Goal: Task Accomplishment & Management: Manage account settings

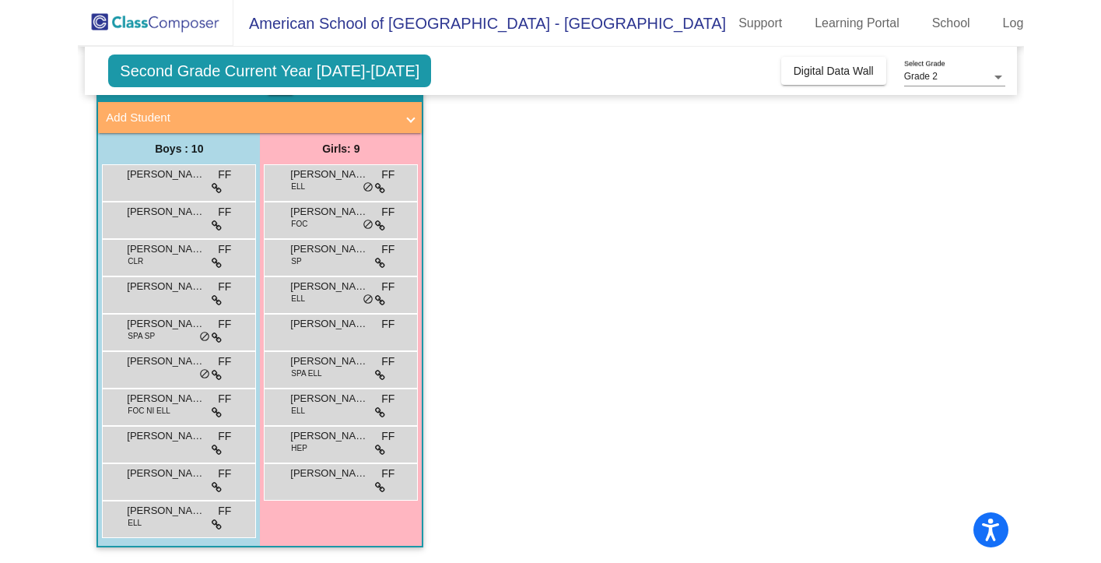
scroll to position [85, 0]
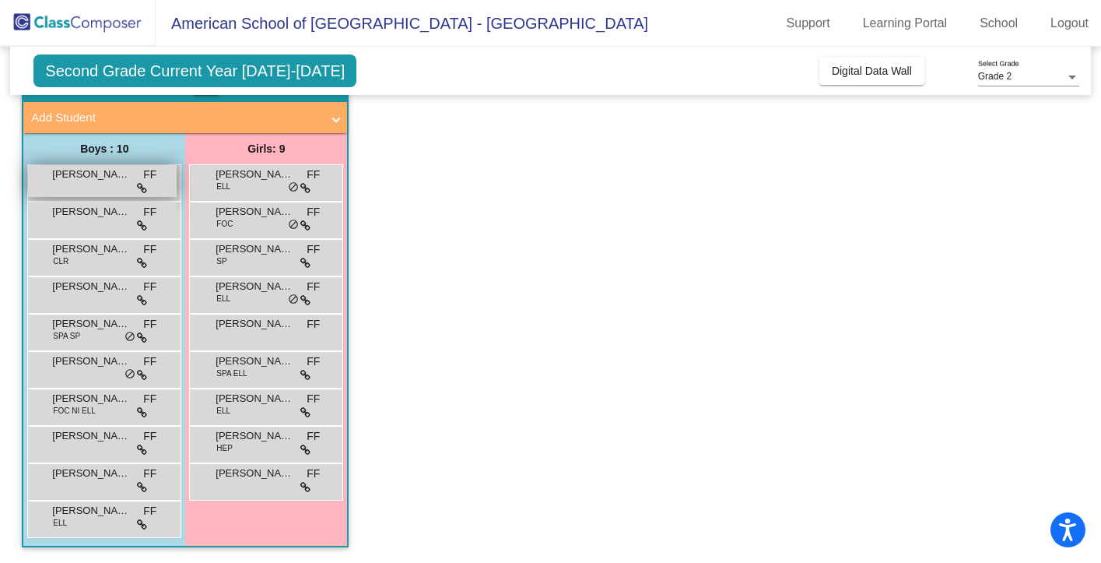
click at [85, 182] on div "[PERSON_NAME] FF lock do_not_disturb_alt" at bounding box center [102, 181] width 149 height 32
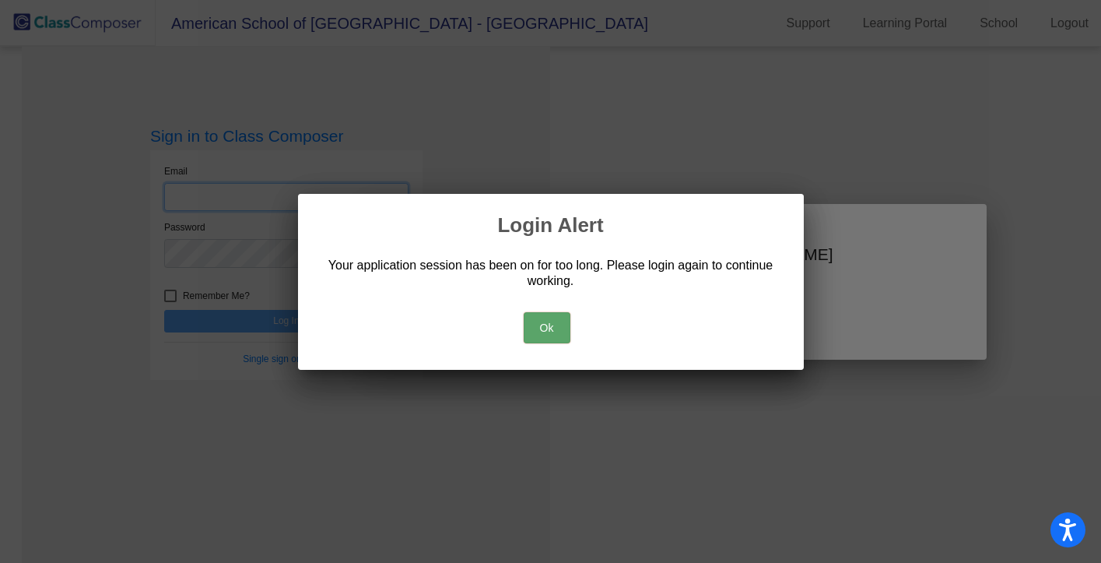
type input "[PERSON_NAME][EMAIL_ADDRESS][PERSON_NAME][DOMAIN_NAME]"
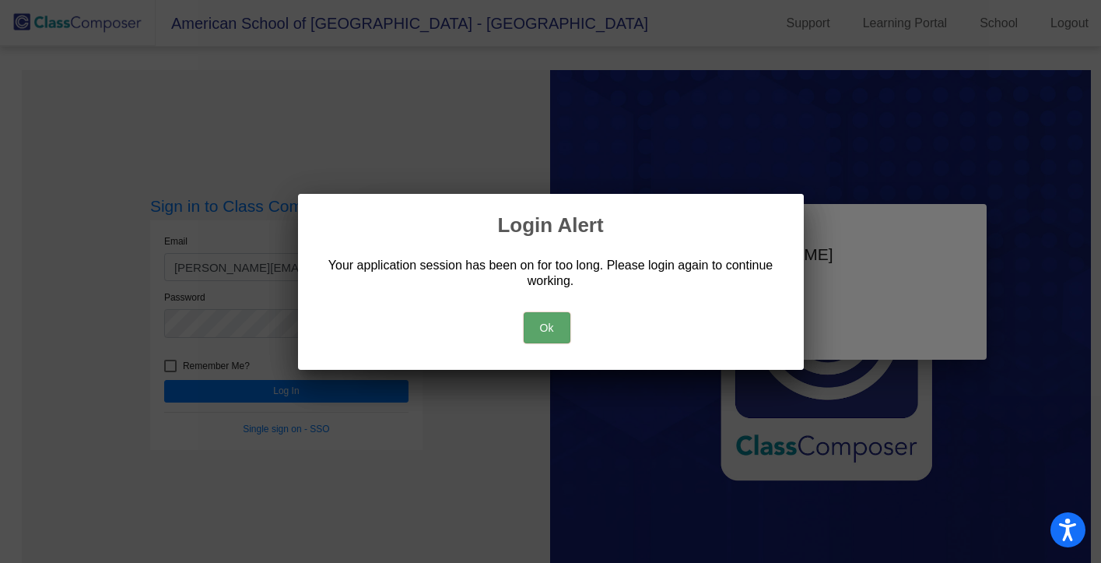
click at [557, 312] on button "Ok" at bounding box center [547, 327] width 47 height 31
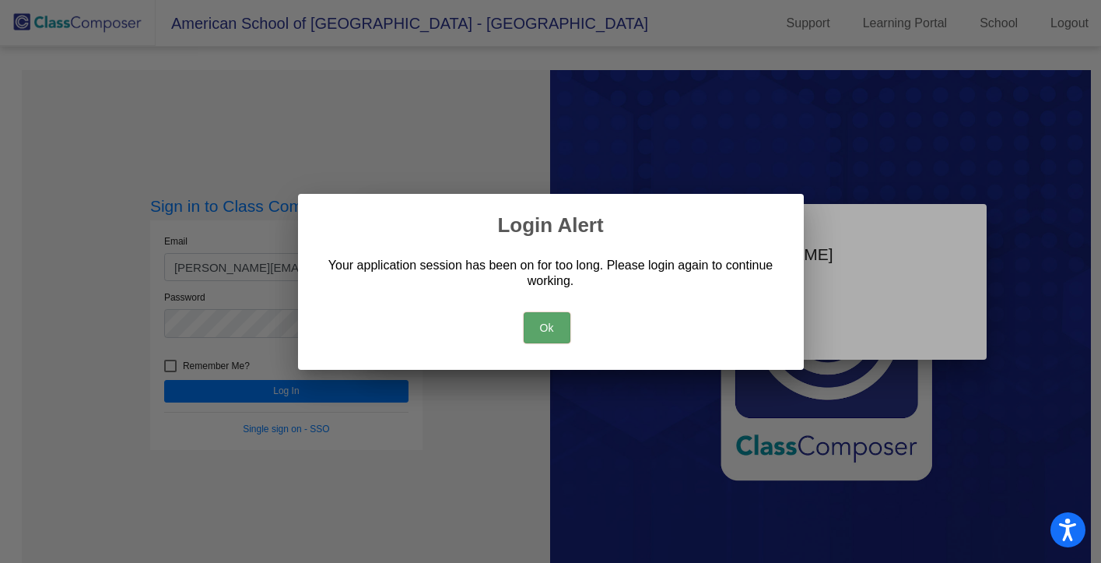
click at [558, 328] on button "Ok" at bounding box center [547, 327] width 47 height 31
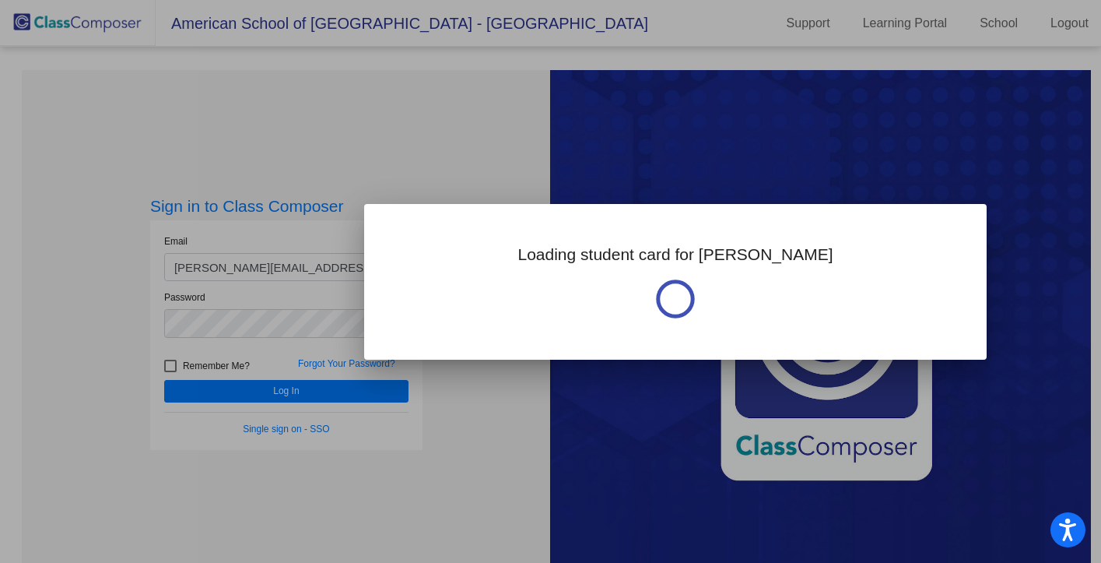
click at [417, 102] on div at bounding box center [550, 281] width 1101 height 563
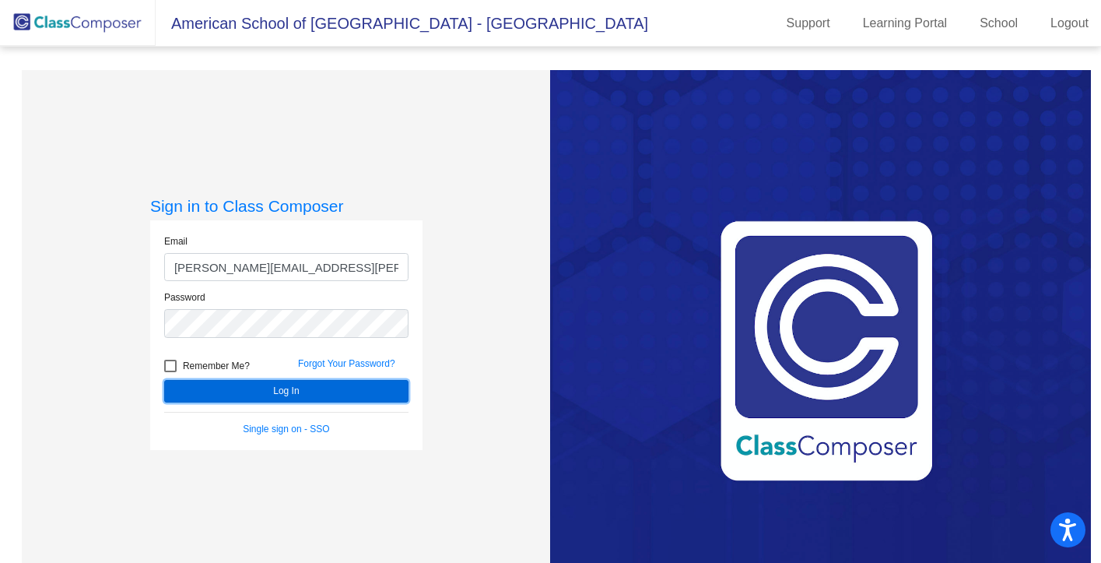
click at [260, 392] on button "Log In" at bounding box center [286, 391] width 244 height 23
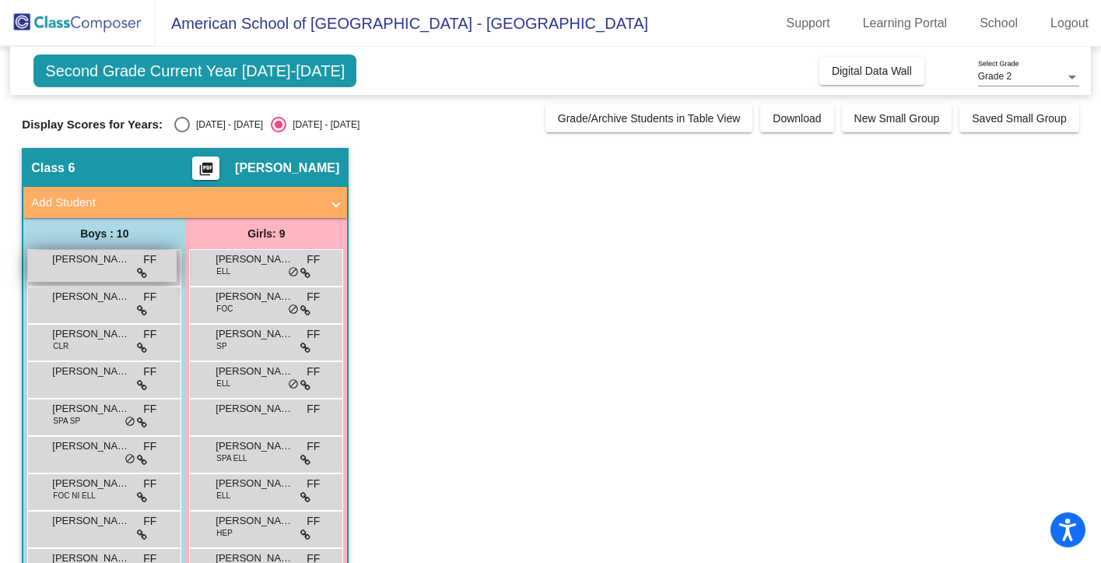
click at [93, 264] on span "[PERSON_NAME]" at bounding box center [91, 259] width 78 height 16
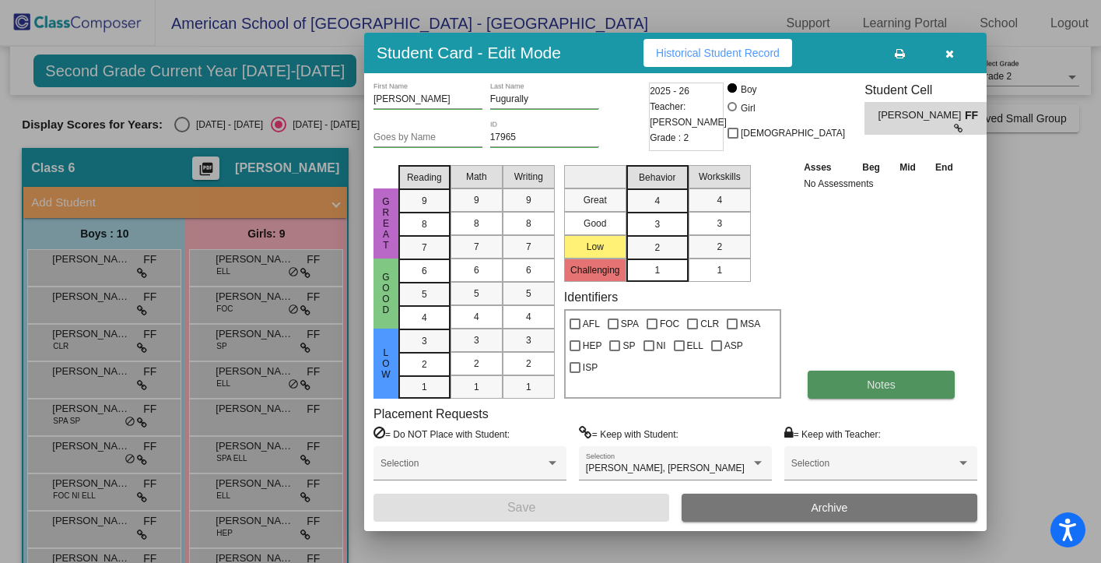
click at [871, 392] on button "Notes" at bounding box center [881, 384] width 147 height 28
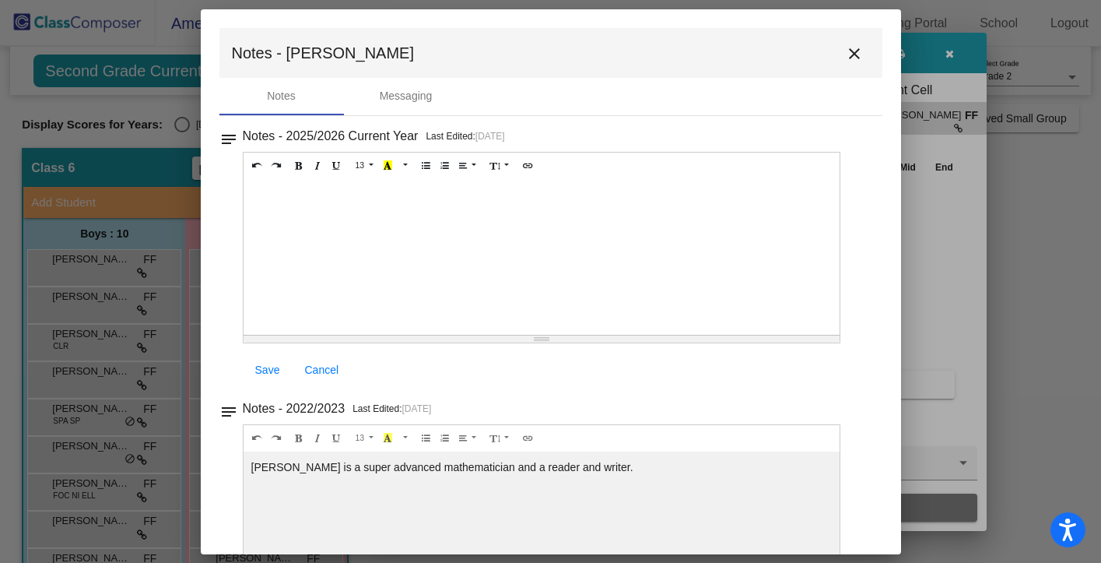
scroll to position [81, 0]
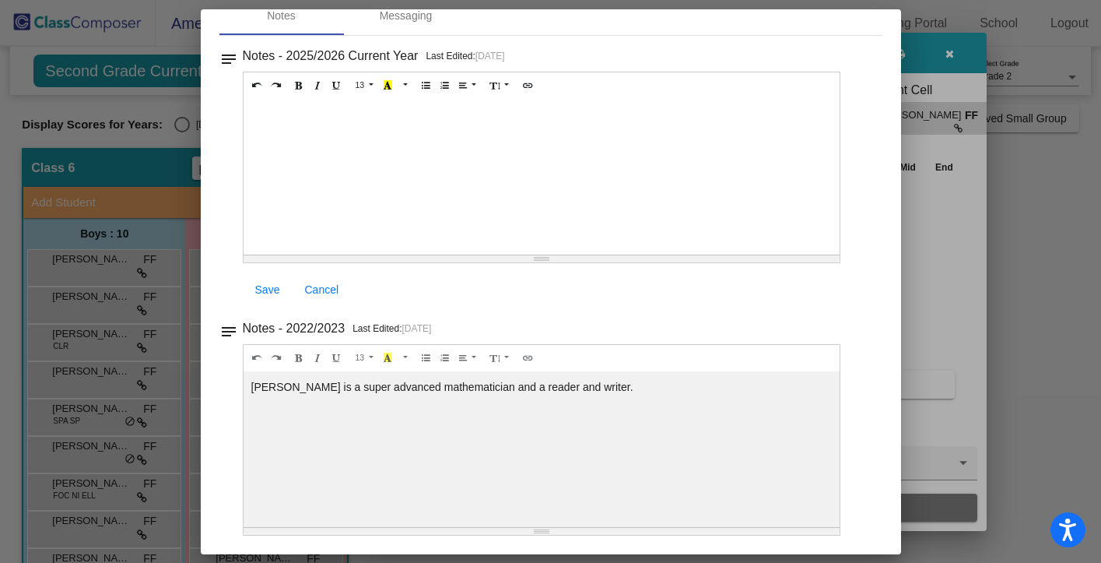
click at [862, 30] on div "Notes Messaging" at bounding box center [550, 16] width 663 height 37
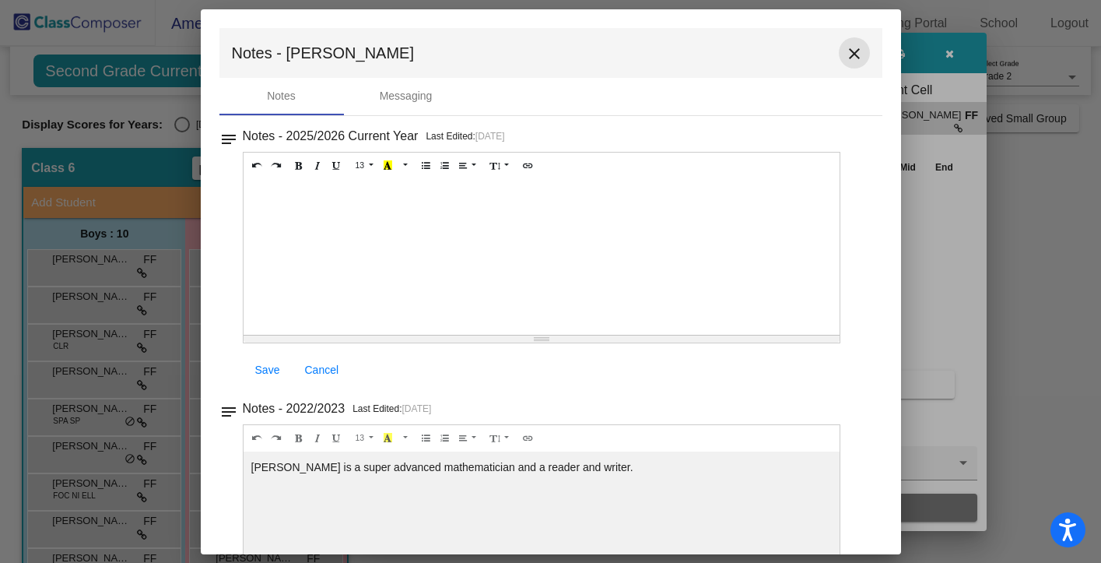
click at [846, 49] on mat-icon "close" at bounding box center [854, 53] width 19 height 19
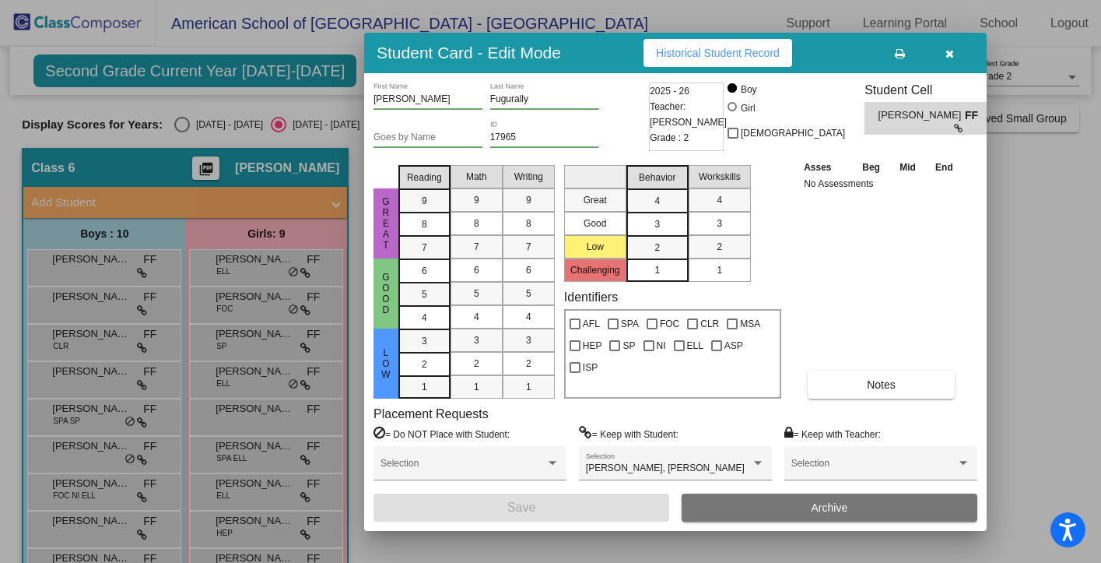
click at [951, 54] on icon "button" at bounding box center [950, 53] width 9 height 11
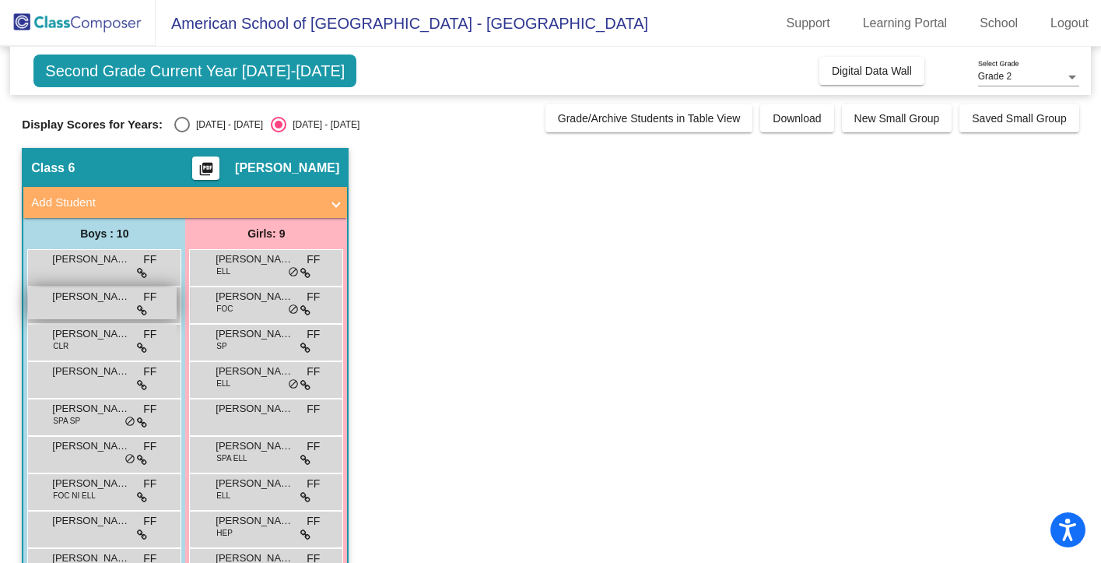
click at [90, 313] on div "[PERSON_NAME] FF lock do_not_disturb_alt" at bounding box center [102, 303] width 149 height 32
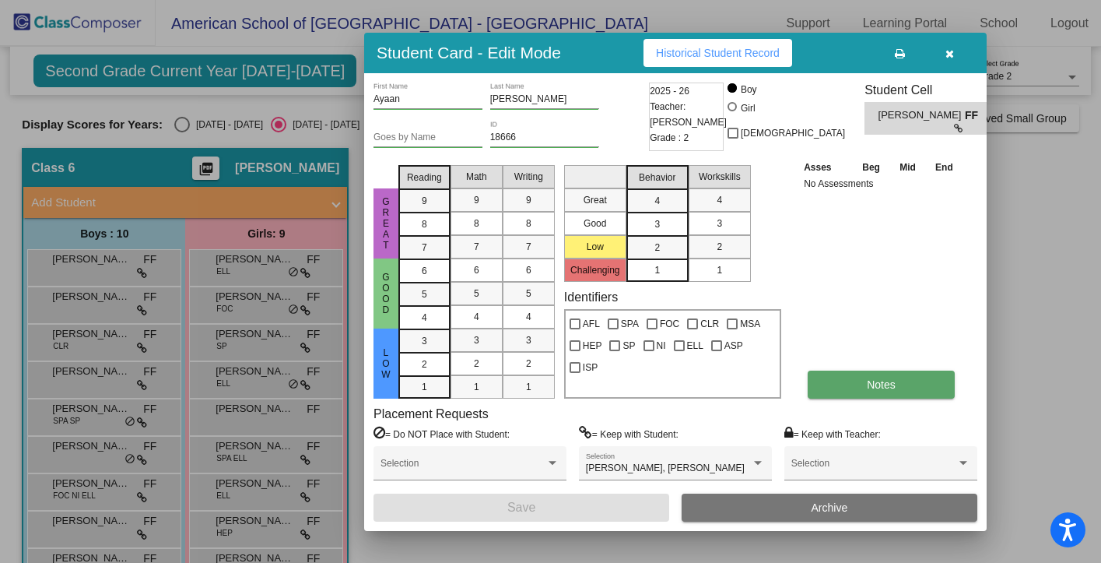
click at [880, 380] on span "Notes" at bounding box center [881, 384] width 29 height 12
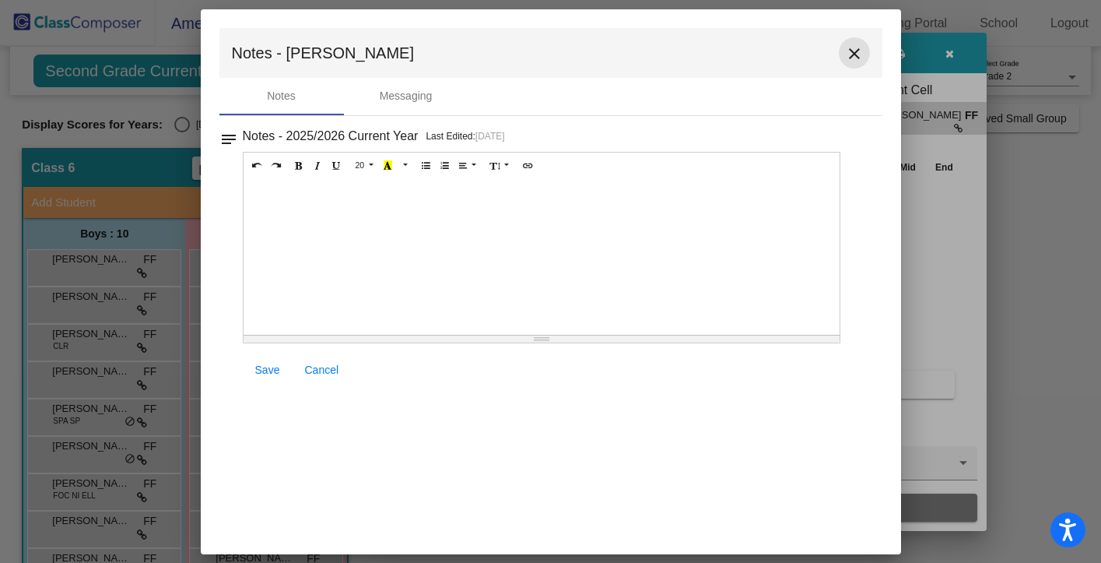
click at [855, 49] on mat-icon "close" at bounding box center [854, 53] width 19 height 19
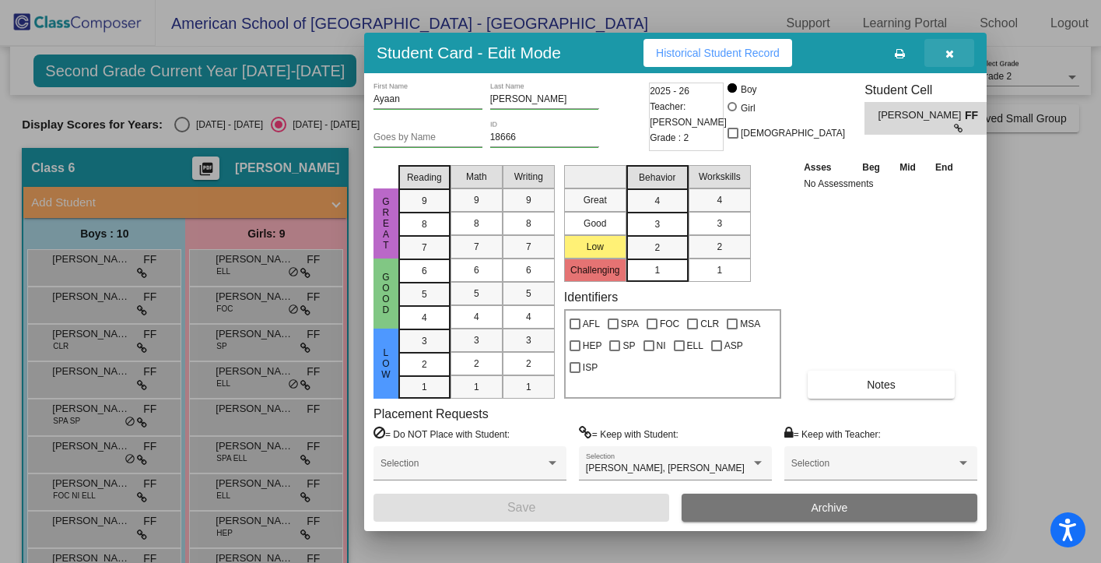
click at [948, 54] on icon "button" at bounding box center [950, 53] width 9 height 11
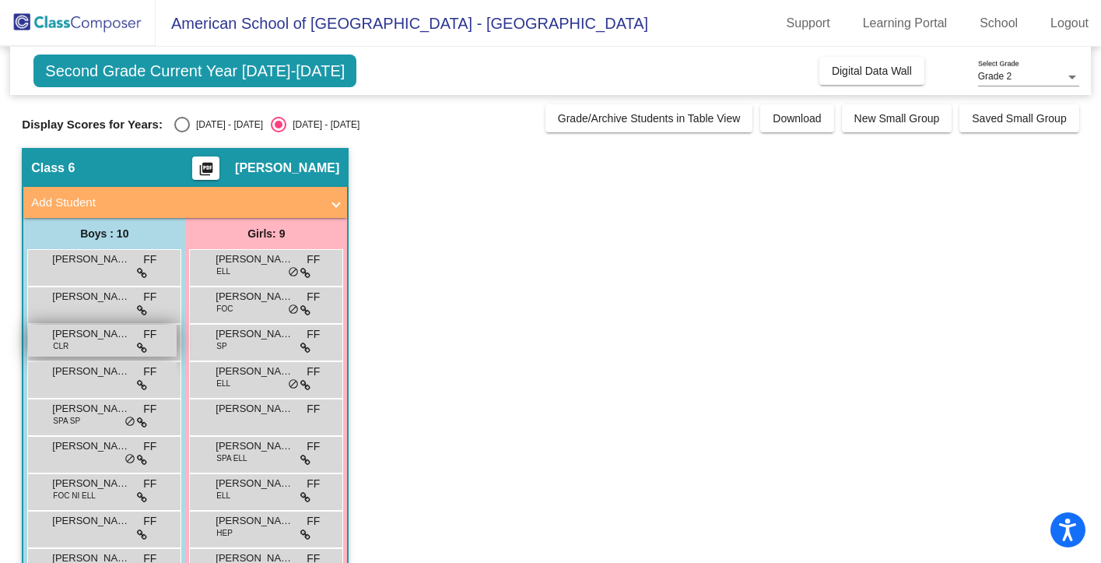
click at [78, 339] on span "[PERSON_NAME]" at bounding box center [91, 334] width 78 height 16
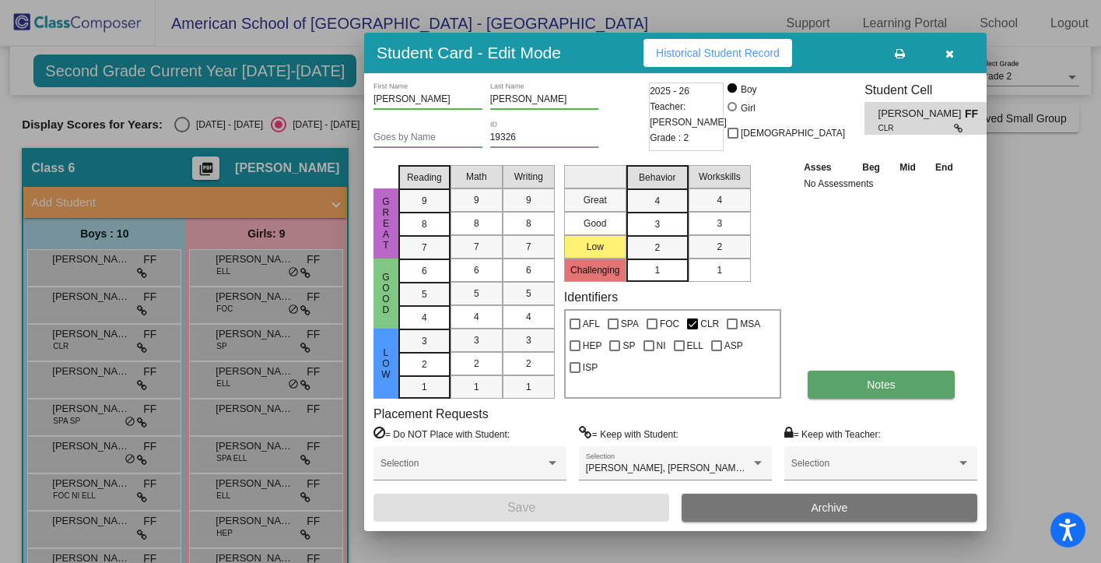
click at [858, 381] on button "Notes" at bounding box center [881, 384] width 147 height 28
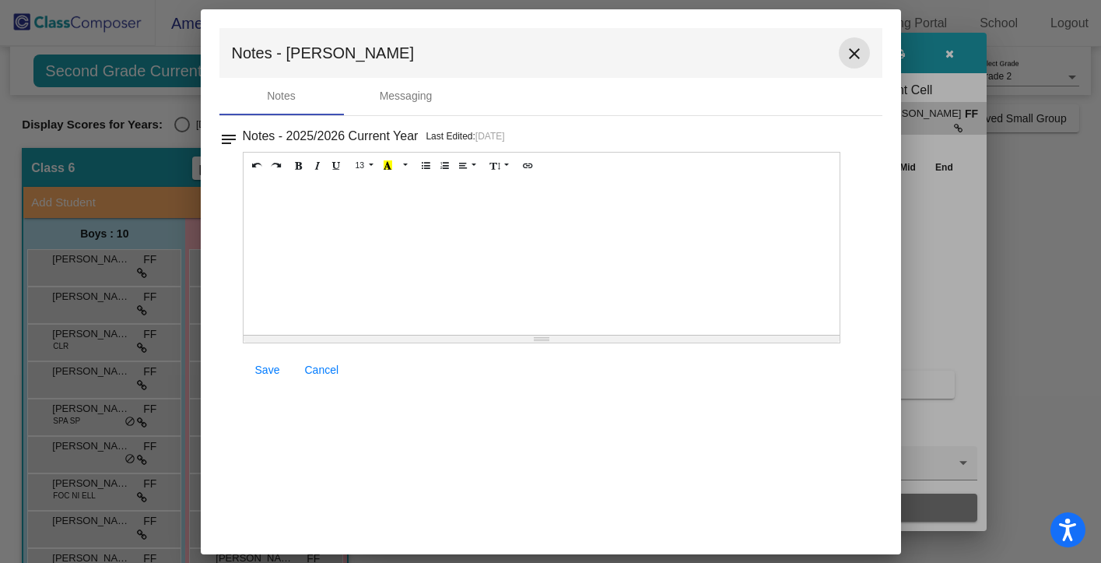
click at [855, 55] on mat-icon "close" at bounding box center [854, 53] width 19 height 19
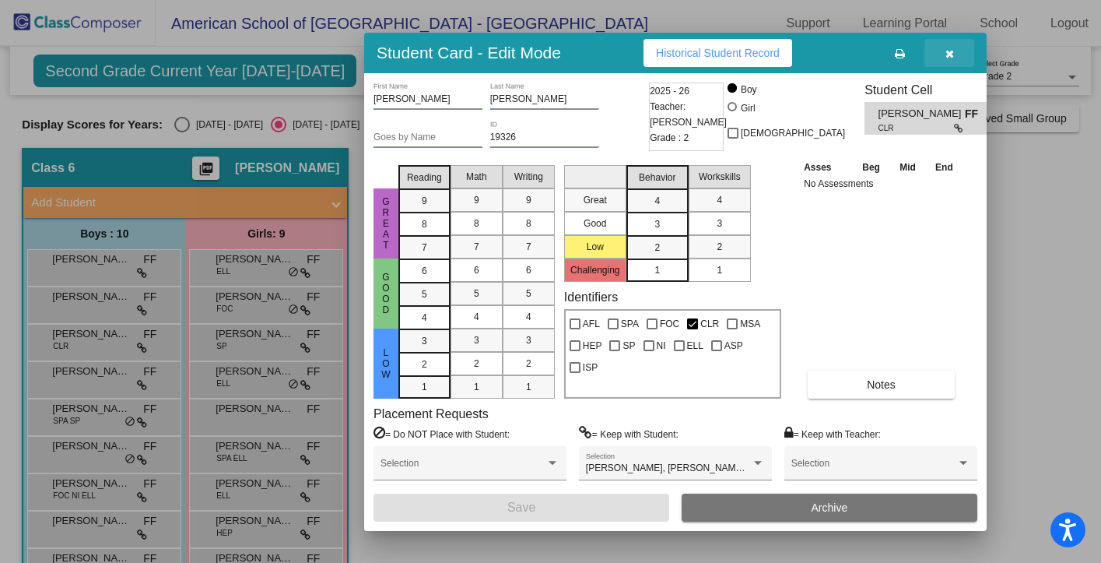
click at [949, 56] on icon "button" at bounding box center [950, 53] width 9 height 11
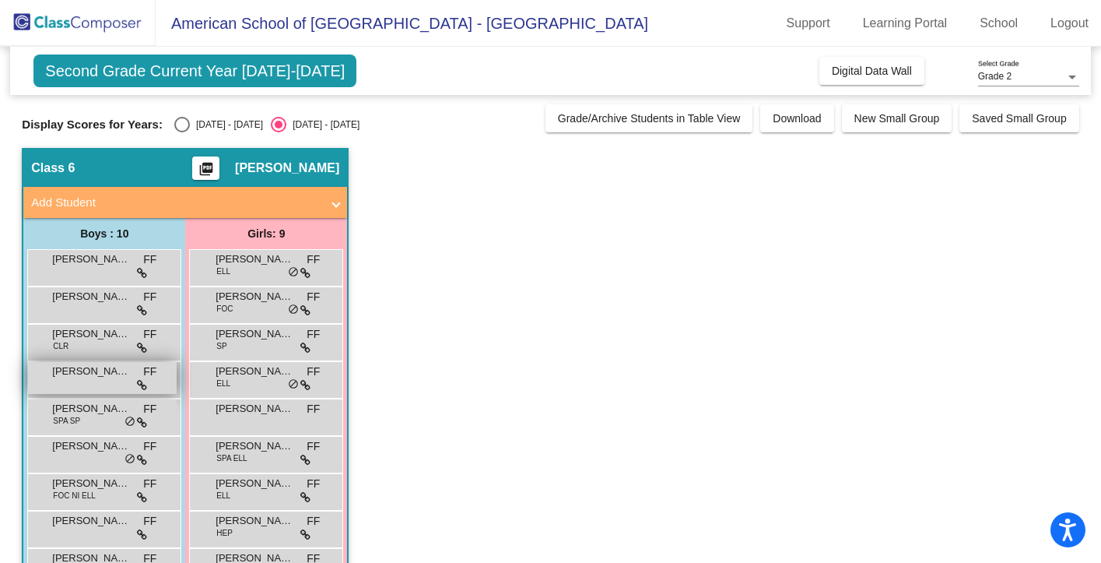
click at [96, 390] on div "[PERSON_NAME] FF lock do_not_disturb_alt" at bounding box center [102, 378] width 149 height 32
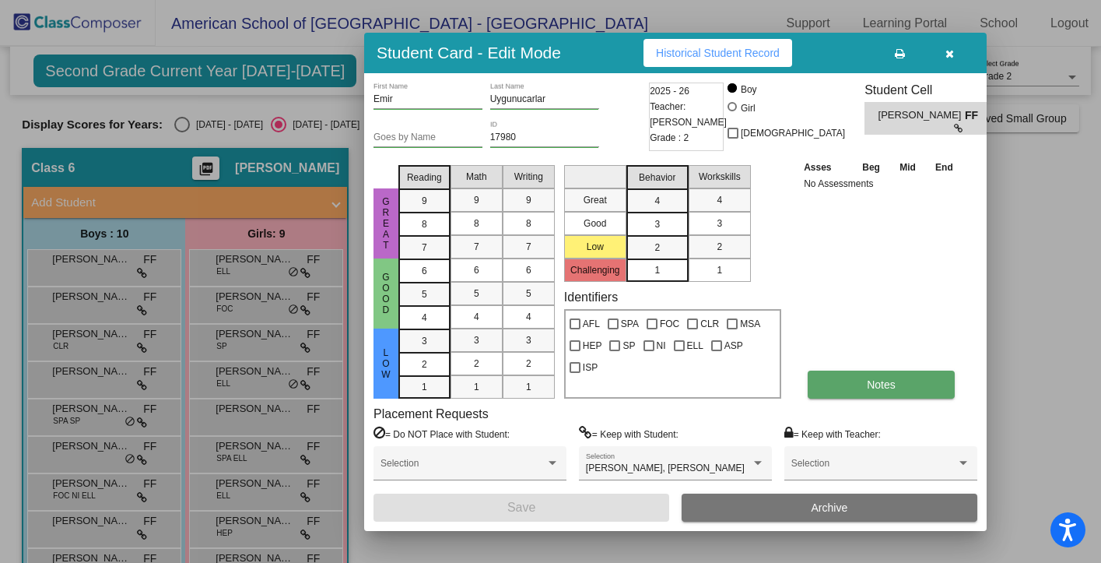
click at [886, 382] on span "Notes" at bounding box center [881, 384] width 29 height 12
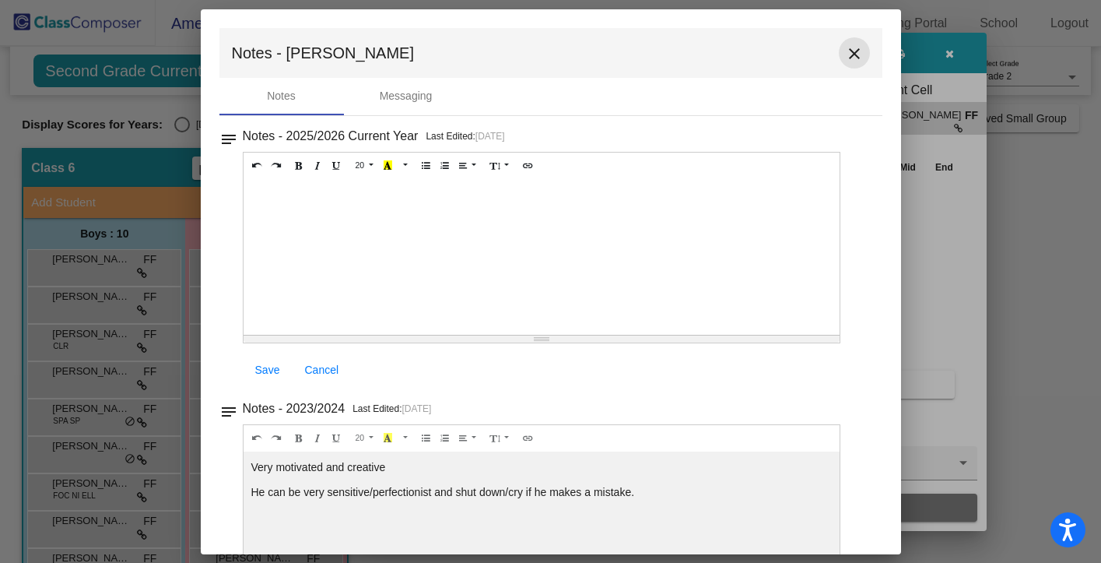
click at [845, 53] on mat-icon "close" at bounding box center [854, 53] width 19 height 19
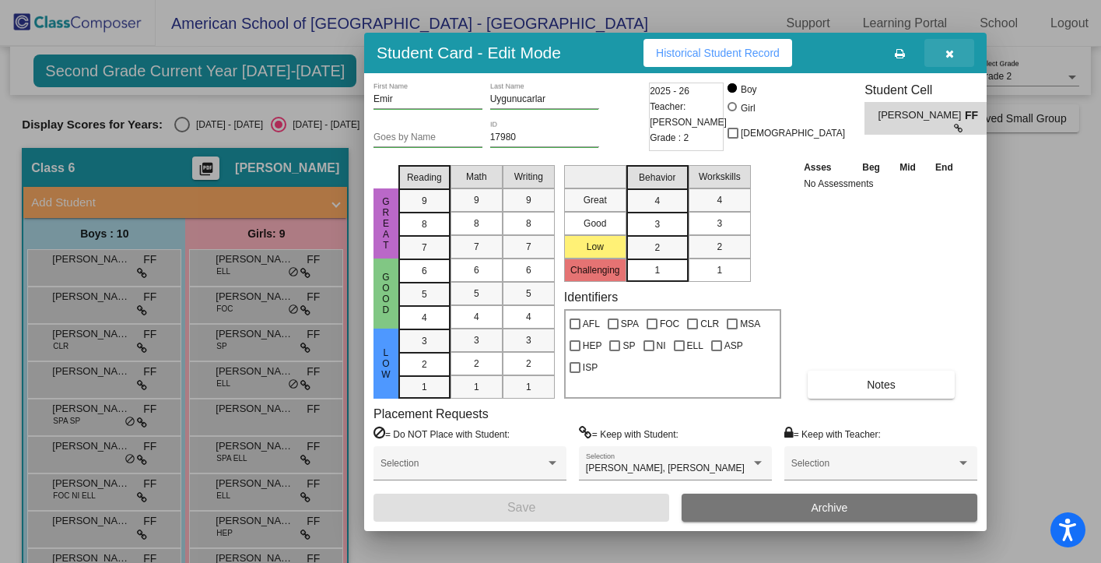
click at [950, 54] on icon "button" at bounding box center [950, 53] width 9 height 11
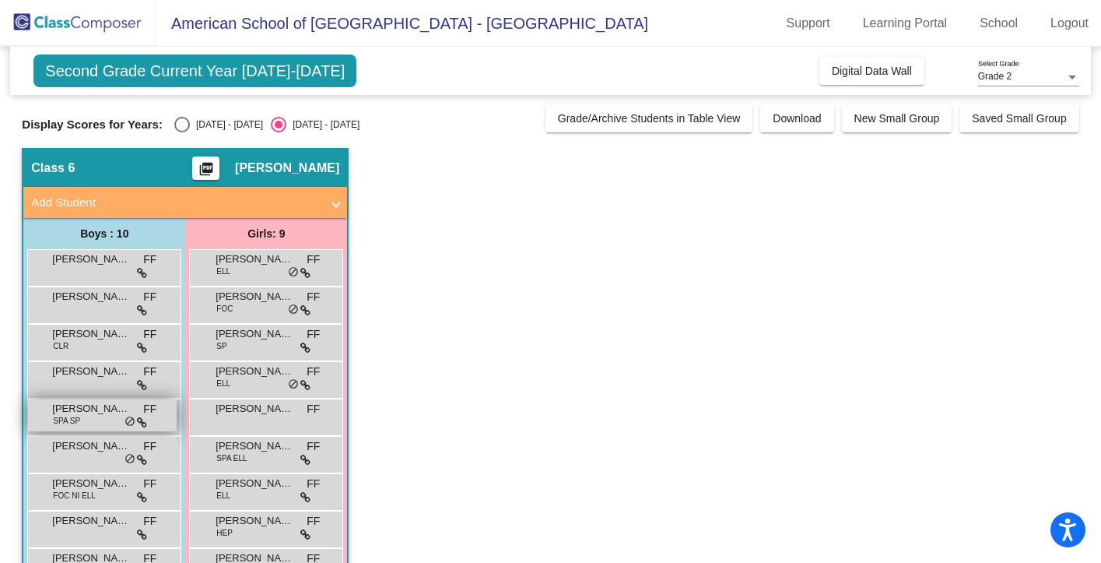
click at [79, 419] on span "SPA SP" at bounding box center [66, 421] width 27 height 12
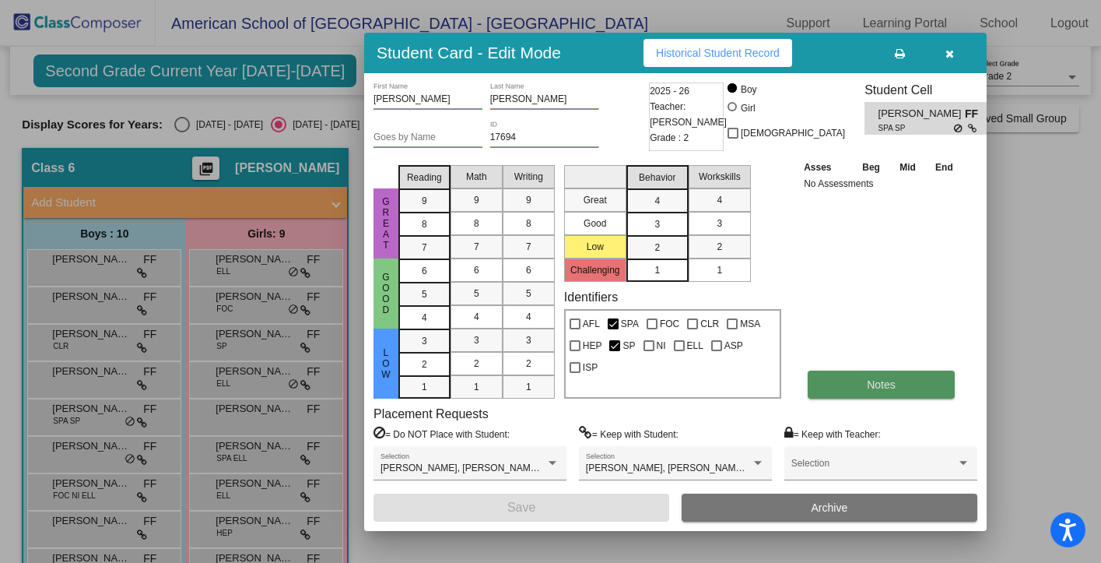
click at [883, 388] on span "Notes" at bounding box center [881, 384] width 29 height 12
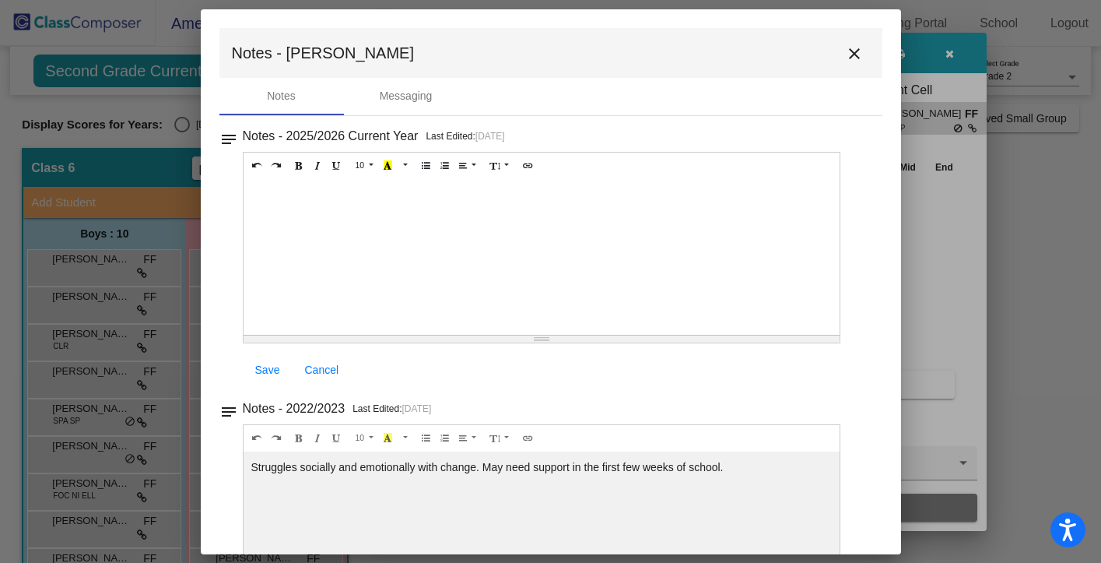
click at [854, 56] on mat-icon "close" at bounding box center [854, 53] width 19 height 19
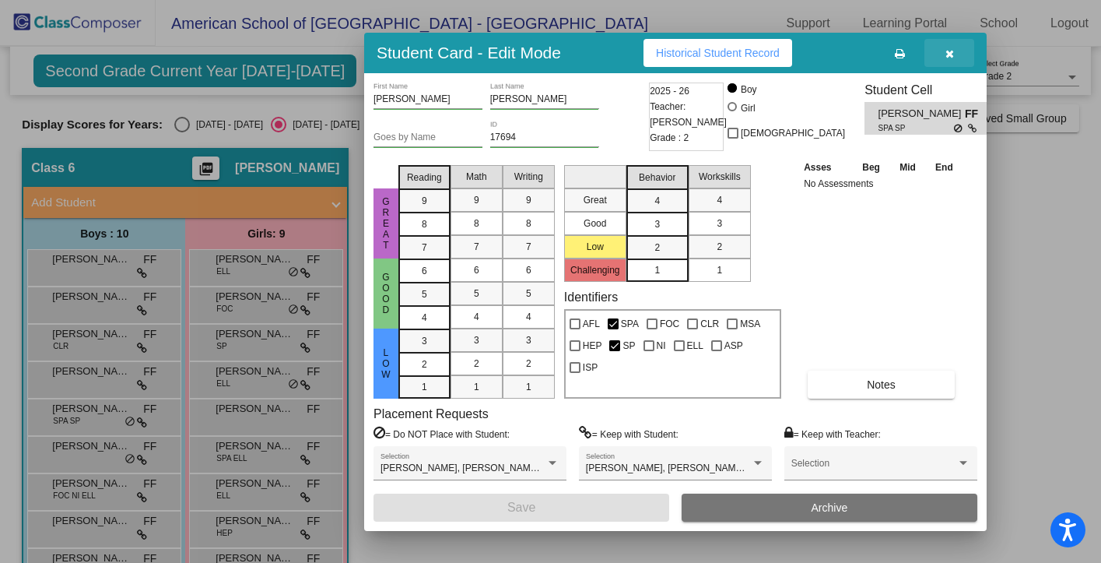
click at [950, 54] on icon "button" at bounding box center [950, 53] width 9 height 11
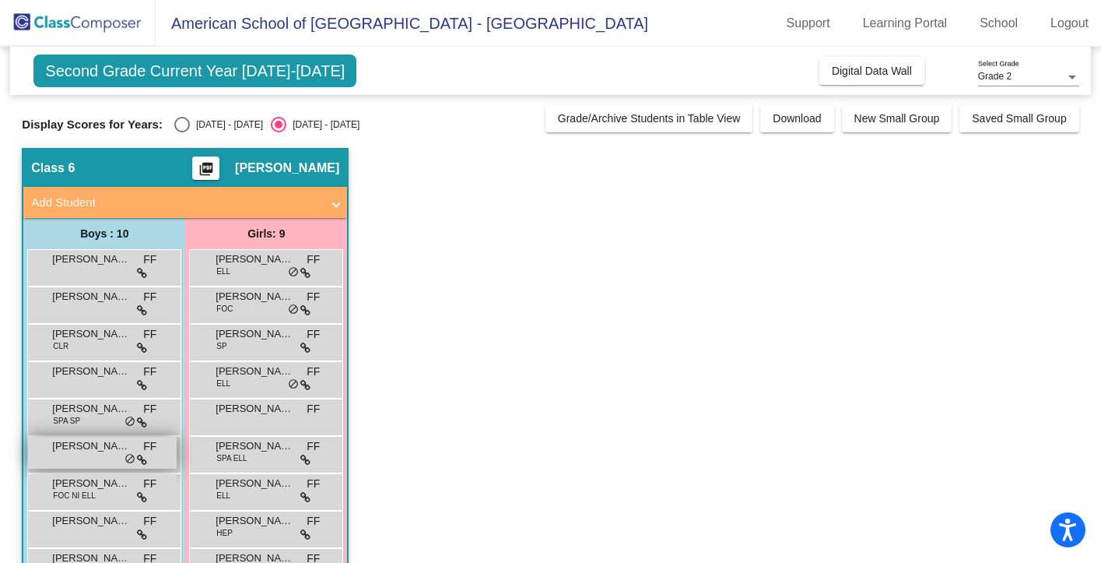
click at [63, 457] on div "[PERSON_NAME] FF lock do_not_disturb_alt" at bounding box center [102, 453] width 149 height 32
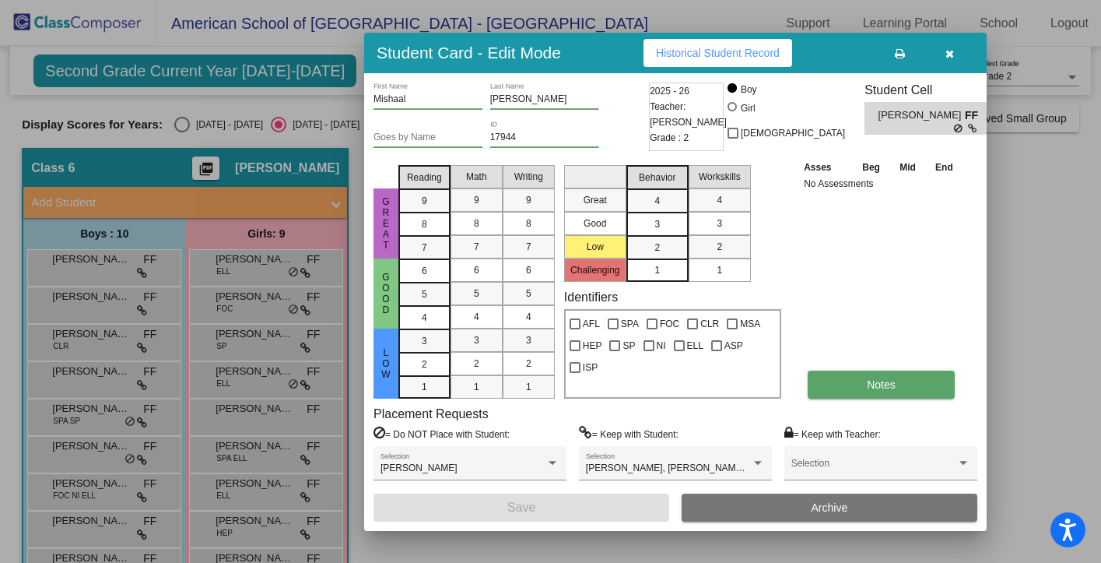
click at [894, 391] on button "Notes" at bounding box center [881, 384] width 147 height 28
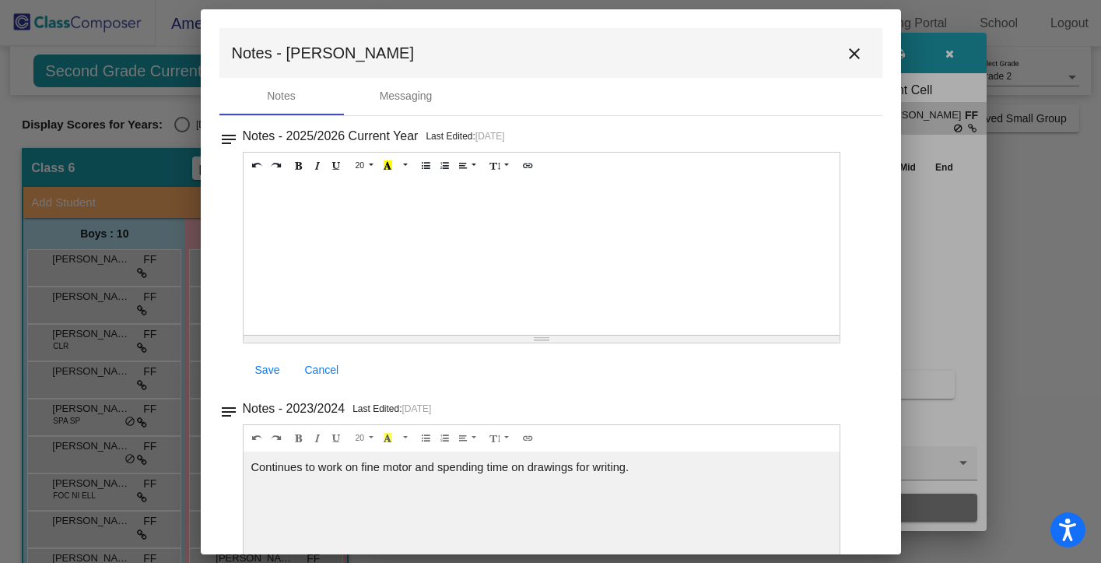
click at [845, 59] on mat-icon "close" at bounding box center [854, 53] width 19 height 19
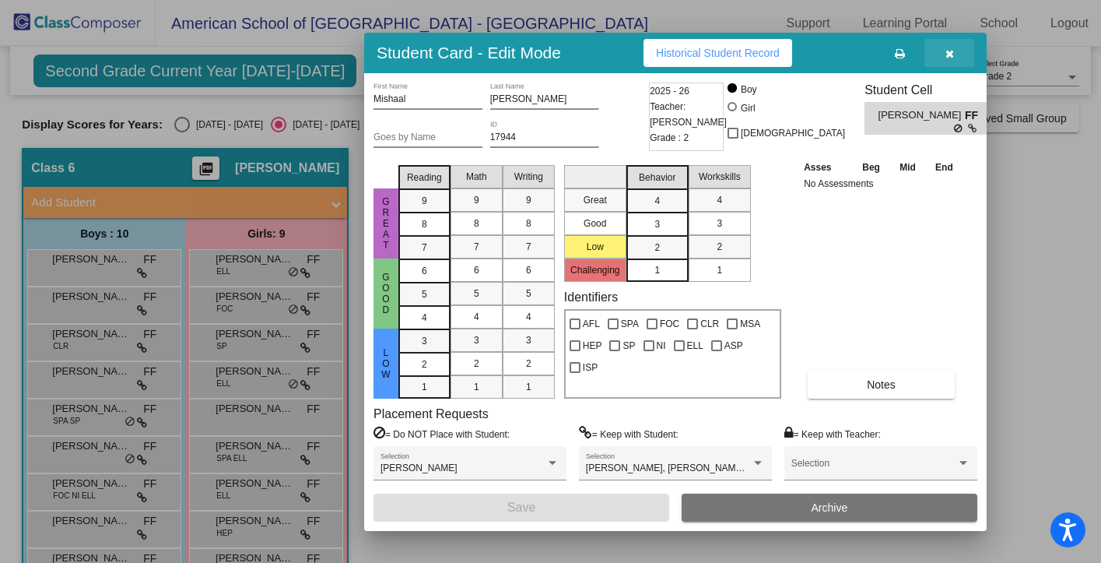
click at [953, 60] on button "button" at bounding box center [950, 53] width 50 height 28
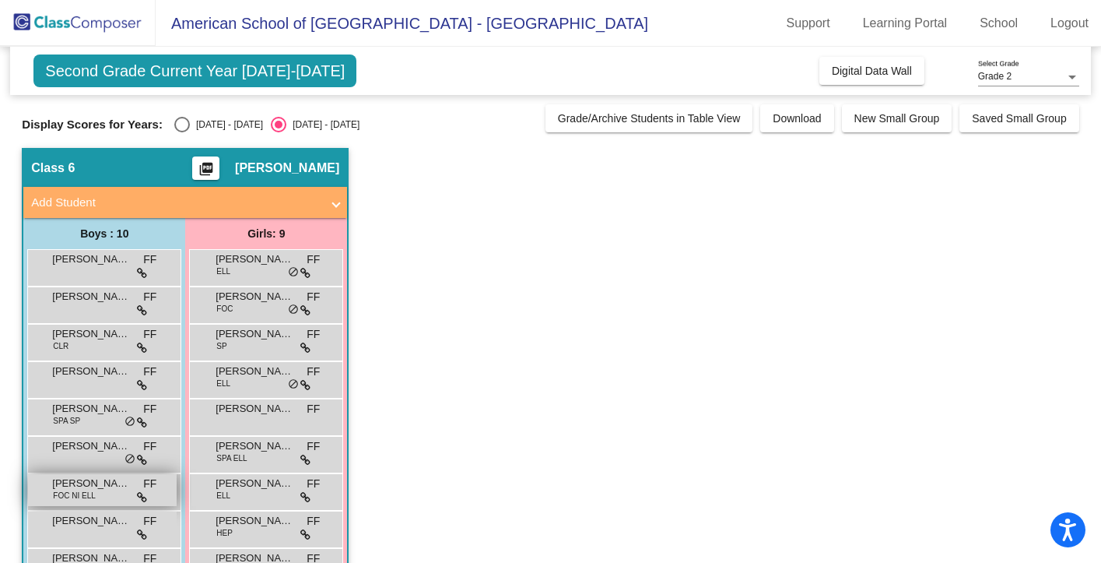
click at [80, 498] on span "FOC NI ELL" at bounding box center [74, 496] width 42 height 12
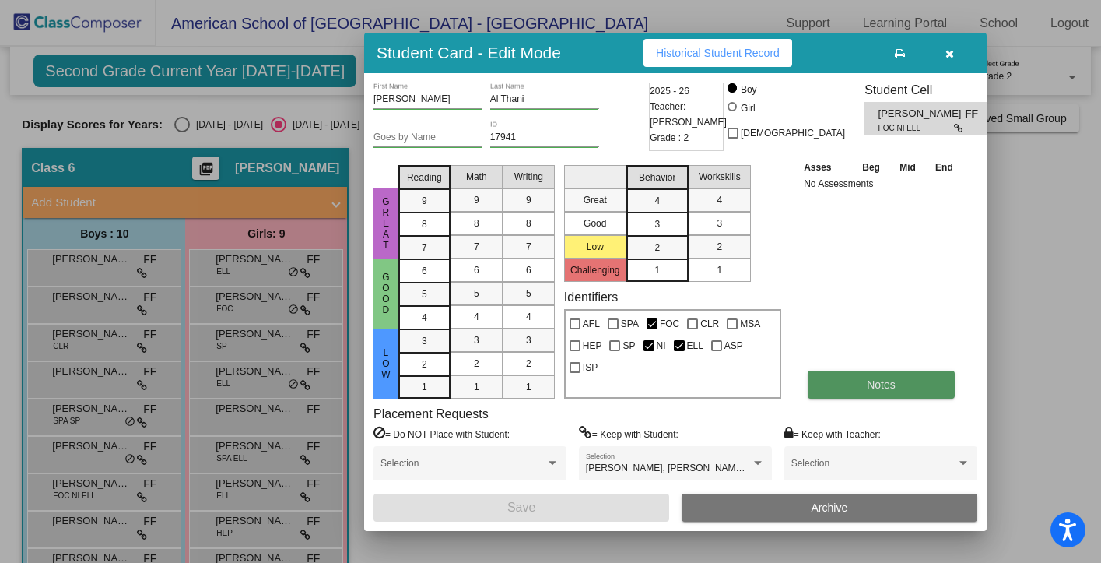
click at [825, 388] on button "Notes" at bounding box center [881, 384] width 147 height 28
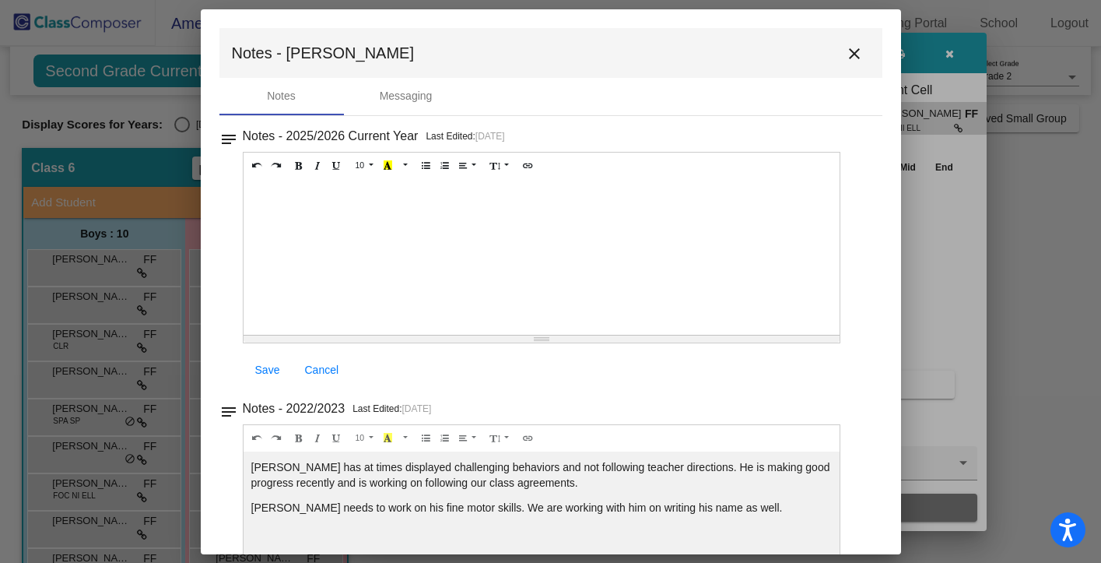
click at [848, 54] on mat-icon "close" at bounding box center [854, 53] width 19 height 19
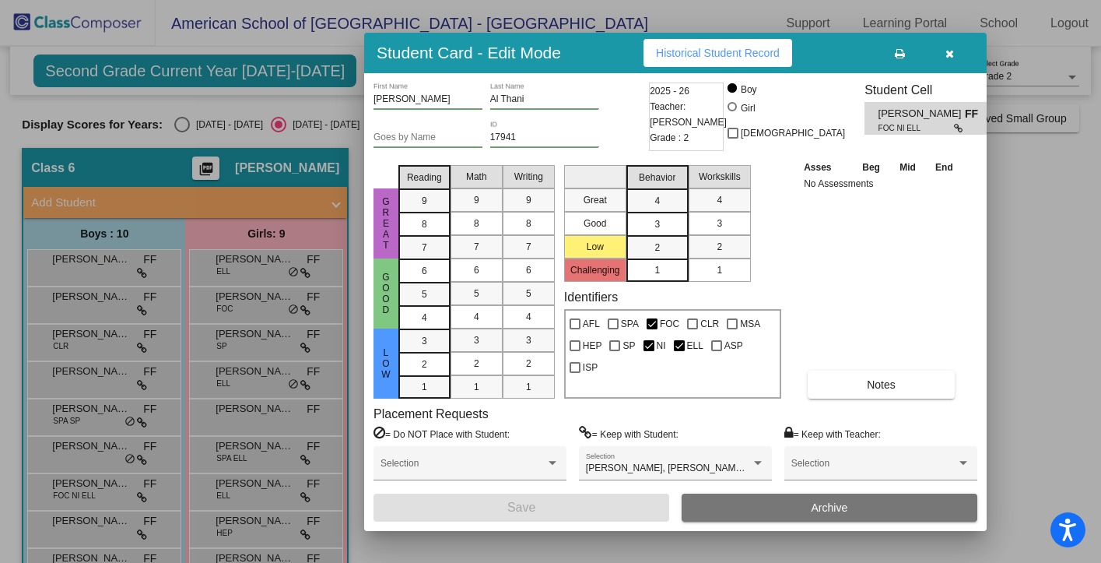
click at [953, 56] on icon "button" at bounding box center [950, 53] width 9 height 11
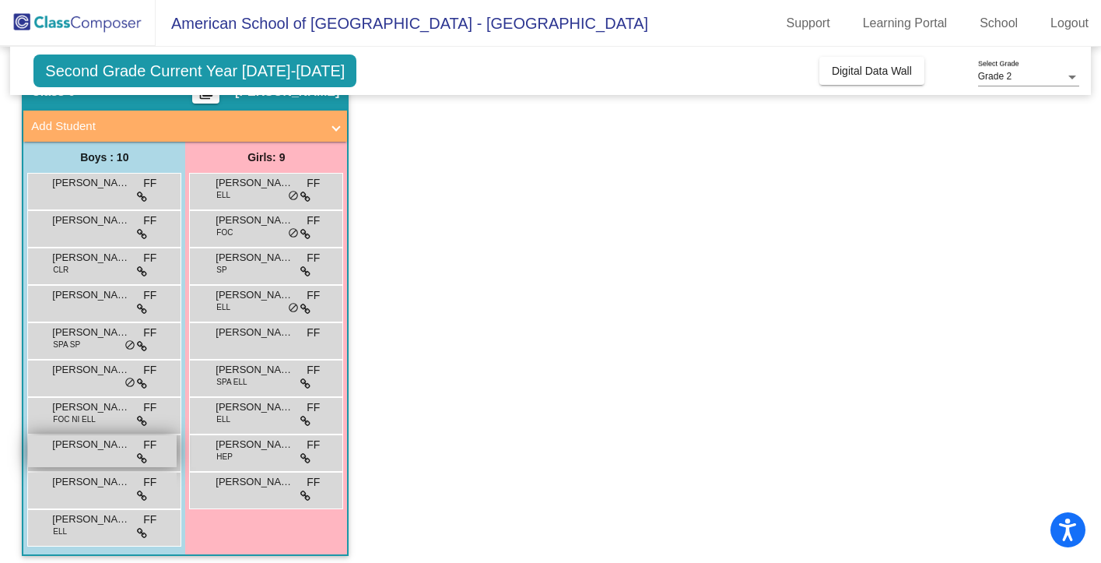
scroll to position [85, 0]
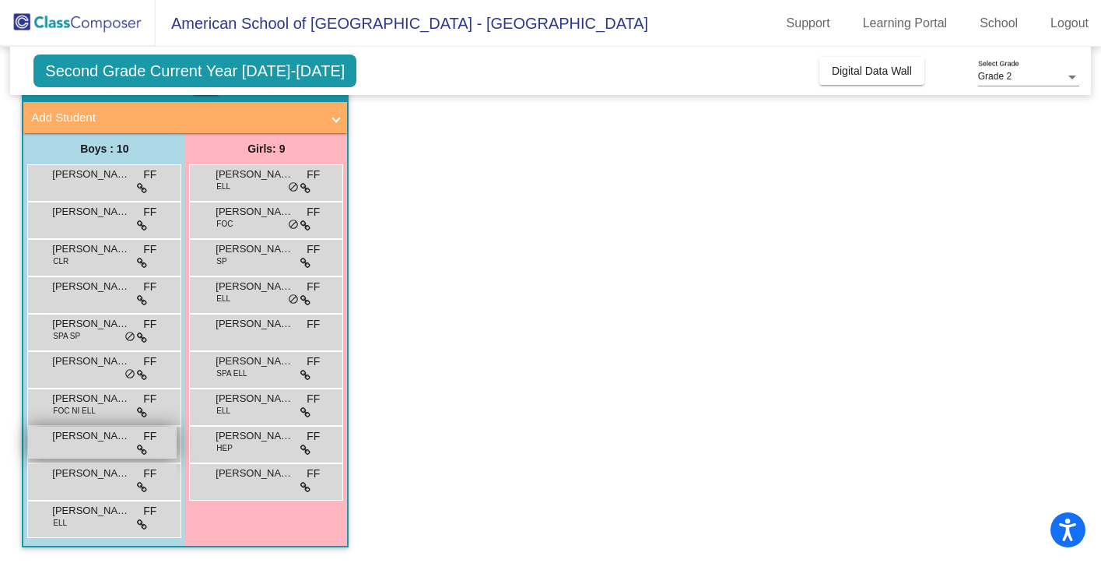
click at [91, 439] on span "[PERSON_NAME]" at bounding box center [91, 436] width 78 height 16
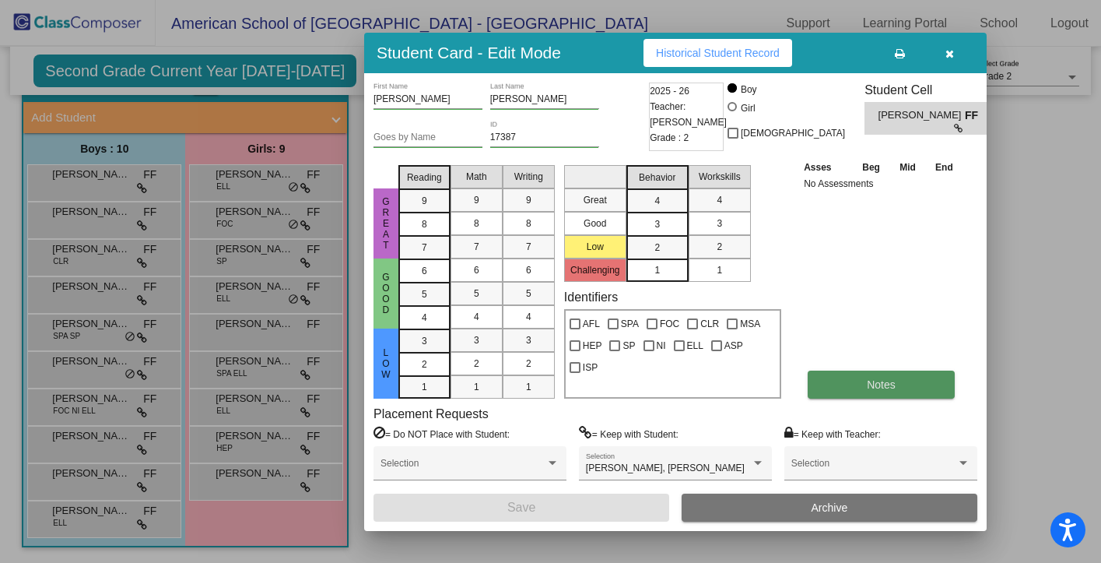
click at [879, 382] on span "Notes" at bounding box center [881, 384] width 29 height 12
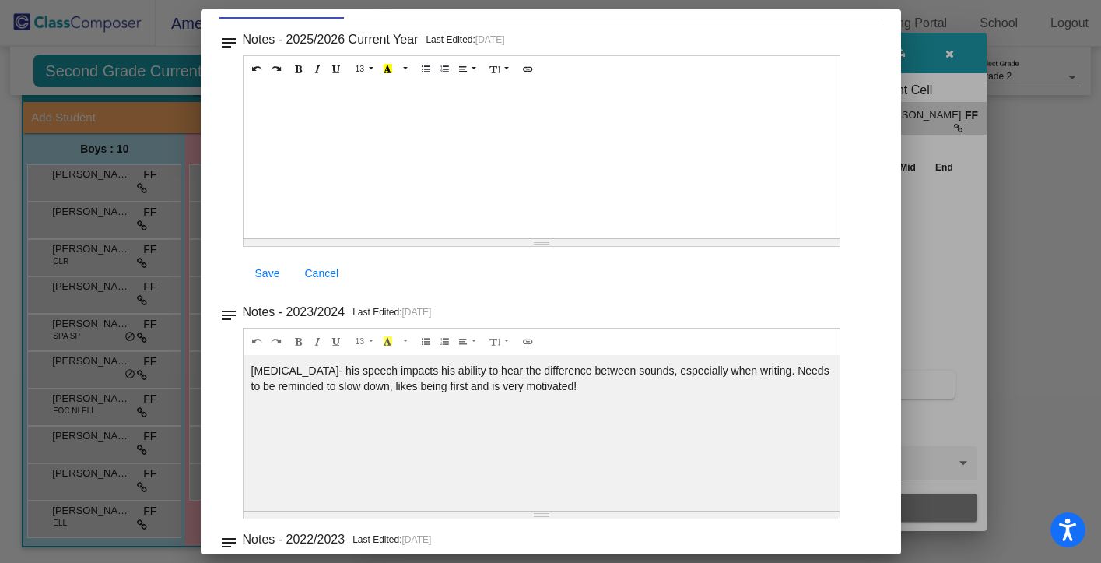
scroll to position [0, 0]
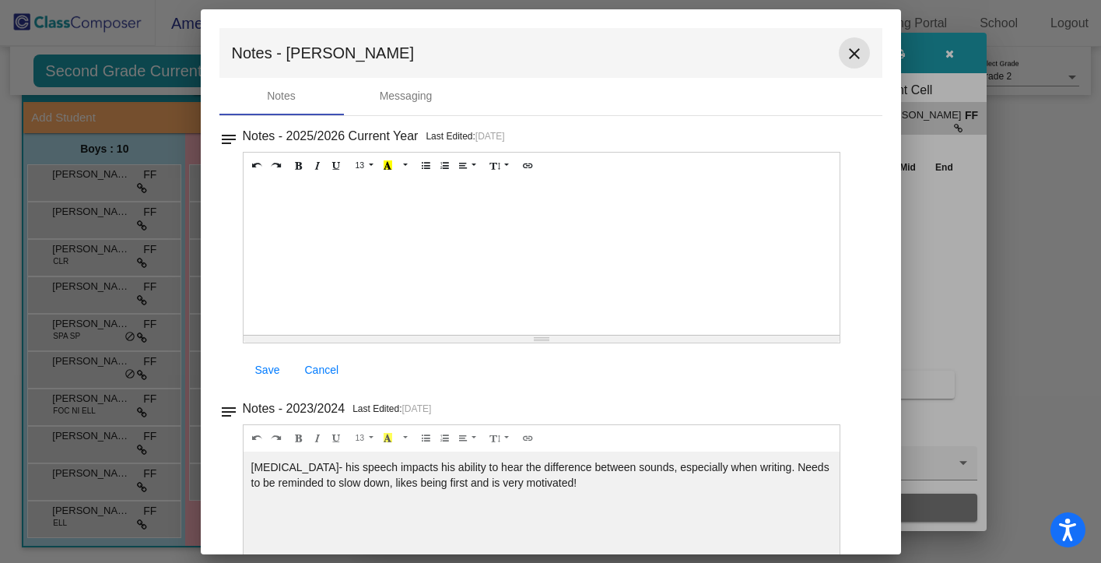
click at [850, 44] on mat-icon "close" at bounding box center [854, 53] width 19 height 19
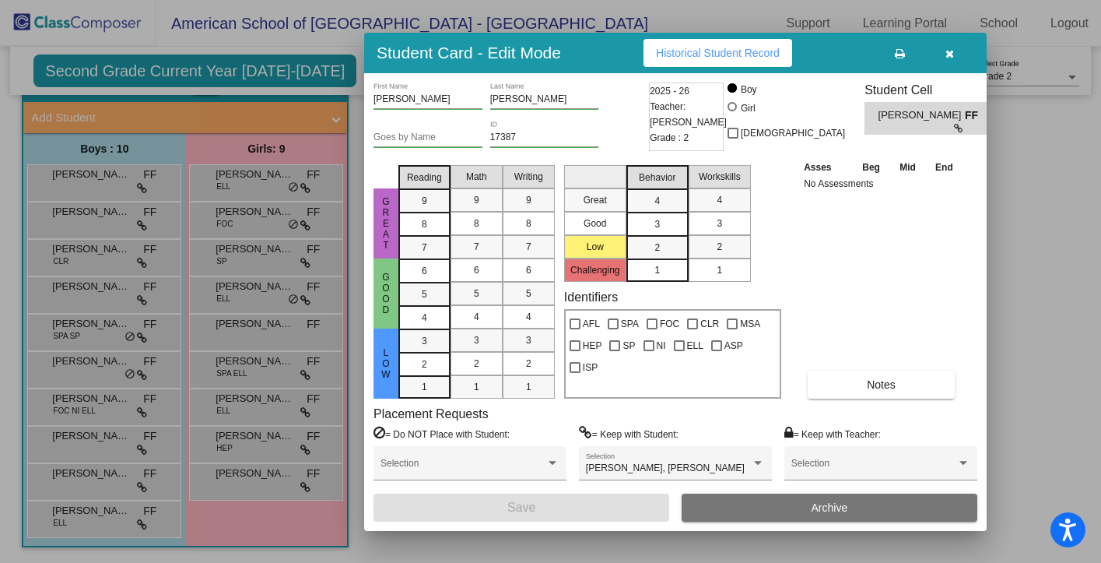
click at [952, 50] on icon "button" at bounding box center [950, 53] width 9 height 11
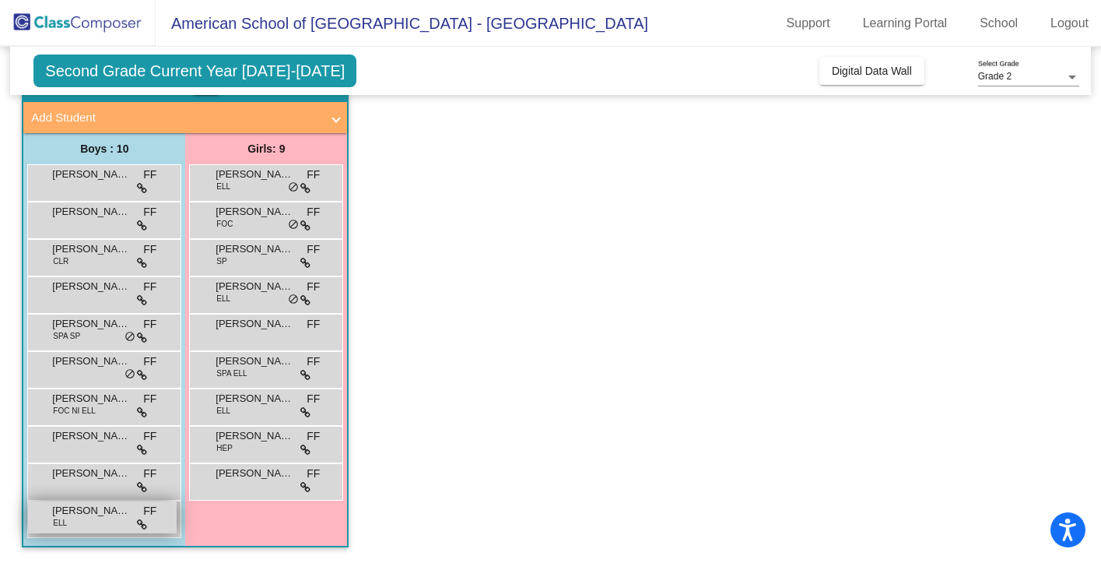
click at [53, 520] on span "ELL" at bounding box center [60, 523] width 14 height 12
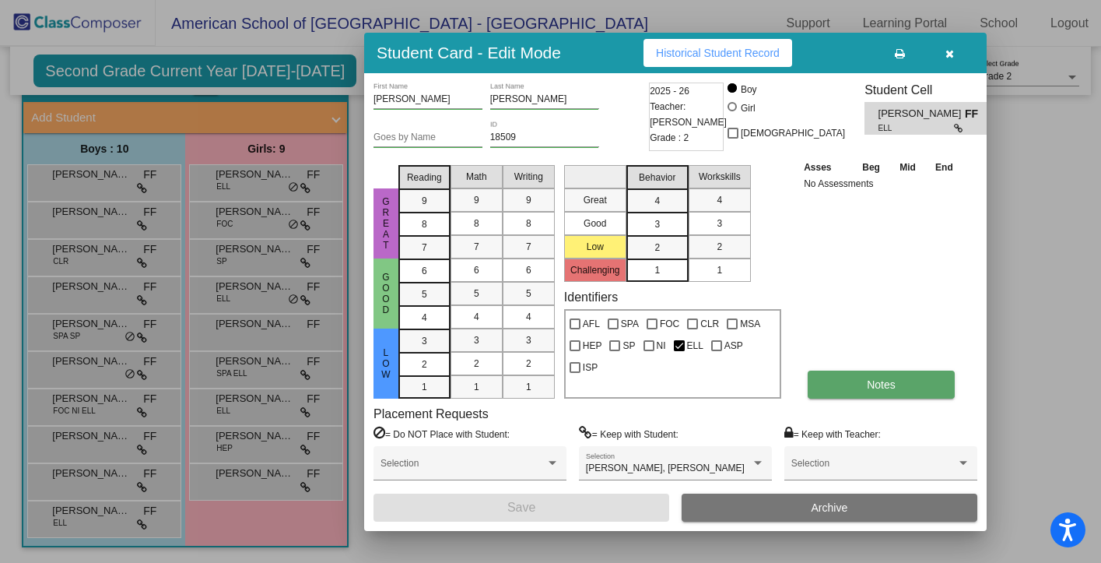
click at [872, 381] on span "Notes" at bounding box center [881, 384] width 29 height 12
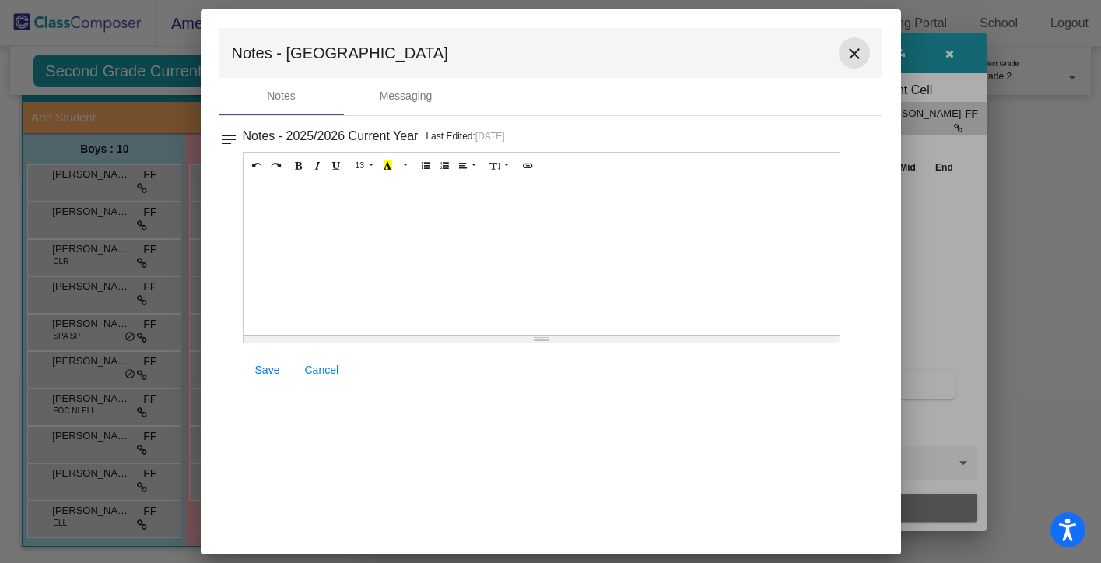
click at [858, 50] on mat-icon "close" at bounding box center [854, 53] width 19 height 19
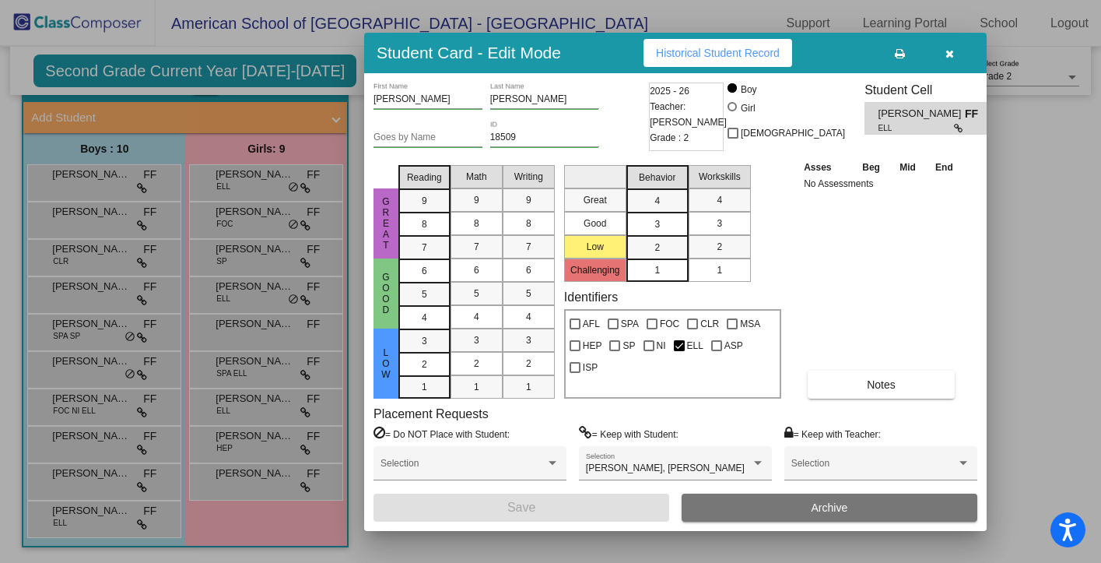
click at [951, 54] on icon "button" at bounding box center [950, 53] width 9 height 11
